Goal: Communication & Community: Share content

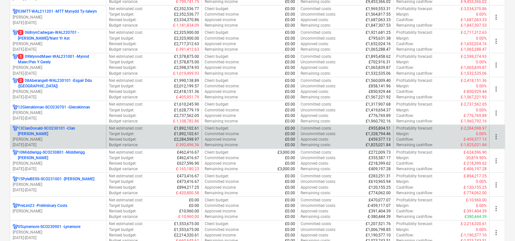
scroll to position [325, 0]
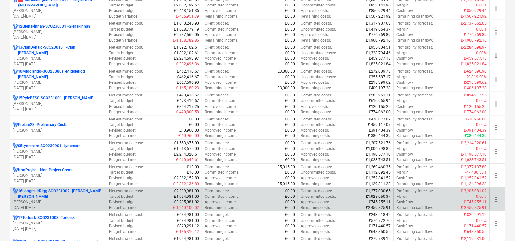
click at [70, 189] on div "16LongmuirRigg-SCO231002 - [PERSON_NAME] [PERSON_NAME] [PERSON_NAME] [DATE] - […" at bounding box center [58, 200] width 96 height 22
click at [62, 193] on p "16LongmuirRigg-SCO231002 - [PERSON_NAME] [PERSON_NAME]" at bounding box center [60, 194] width 85 height 11
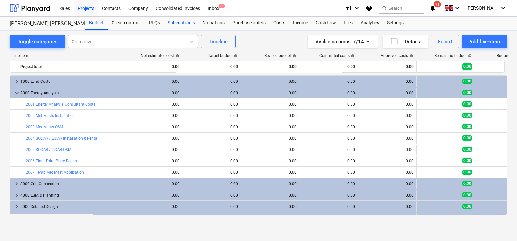
click at [193, 17] on div "Subcontracts" at bounding box center [181, 23] width 35 height 13
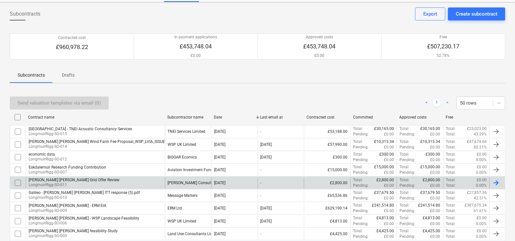
scroll to position [40, 0]
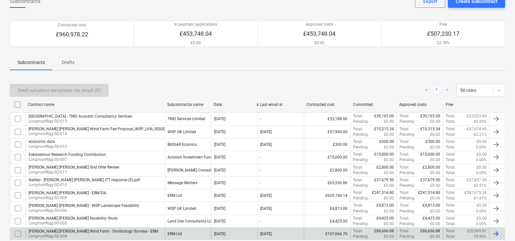
click at [189, 231] on div "ERM Ltd" at bounding box center [188, 234] width 46 height 11
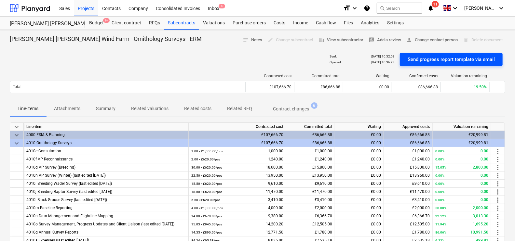
click at [413, 57] on div "Send progress report template via email" at bounding box center [450, 59] width 87 height 8
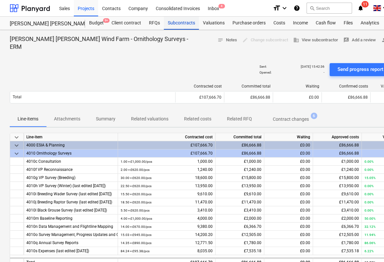
drag, startPoint x: 187, startPoint y: 21, endPoint x: 193, endPoint y: 20, distance: 6.0
click at [187, 21] on div "Subcontracts" at bounding box center [181, 23] width 35 height 13
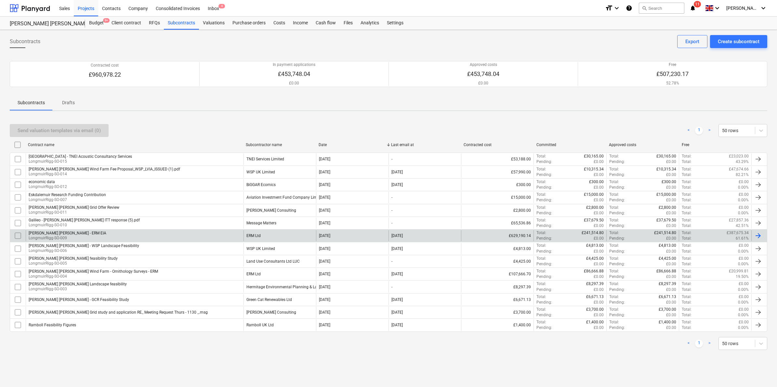
click at [268, 233] on div "ERM Ltd" at bounding box center [279, 235] width 72 height 11
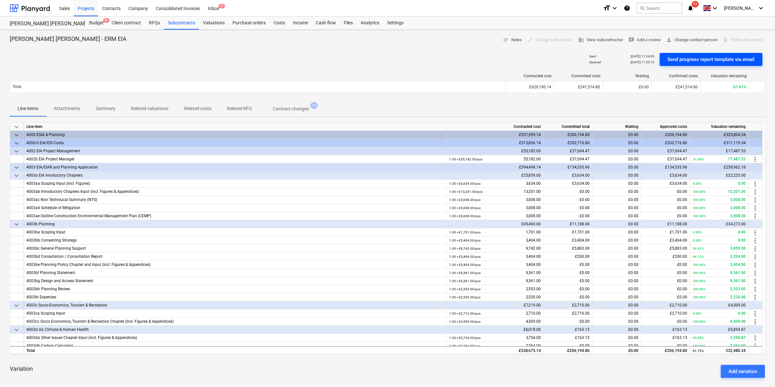
click at [517, 61] on div "Send progress report template via email" at bounding box center [710, 59] width 87 height 8
